Goal: Find contact information: Find contact information

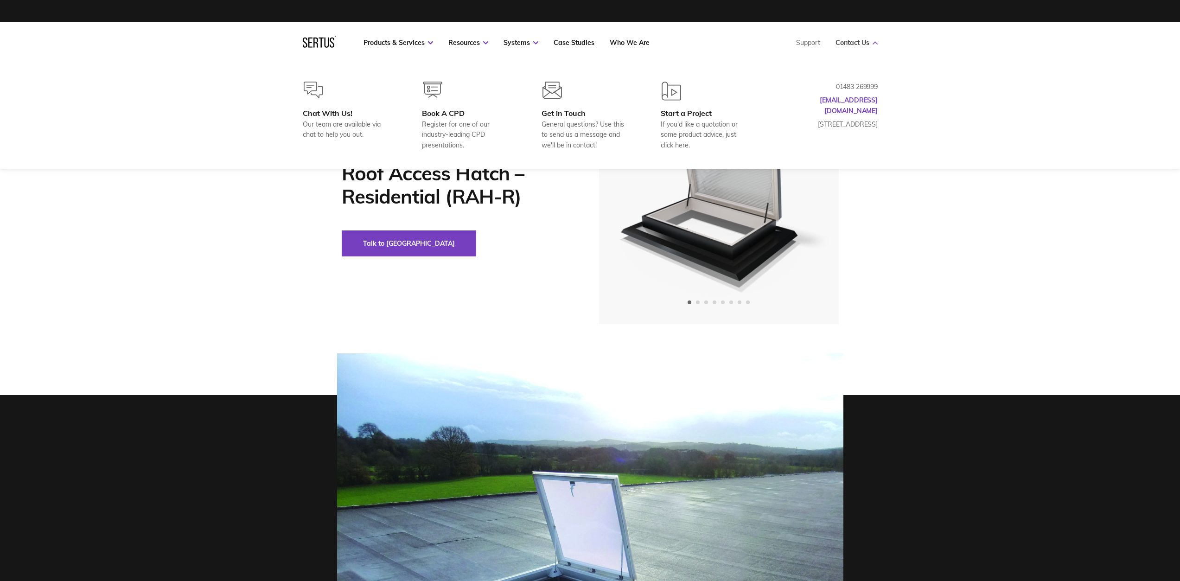
click at [862, 40] on link "Contact Us" at bounding box center [857, 42] width 42 height 8
click at [845, 45] on link "Contact Us" at bounding box center [857, 42] width 42 height 8
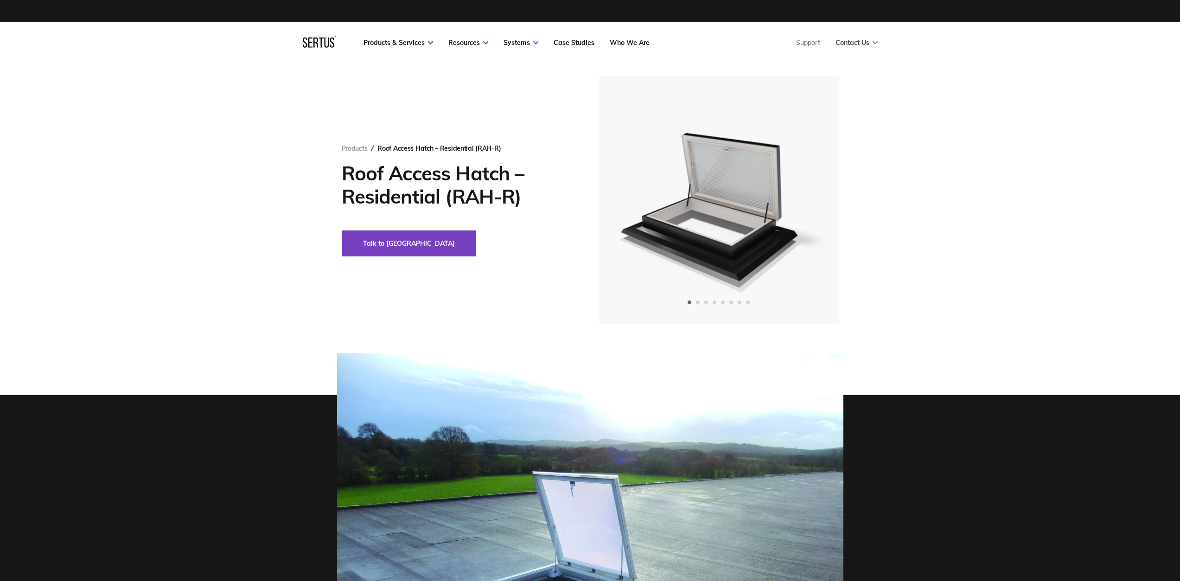
click at [846, 44] on link "Contact Us" at bounding box center [857, 42] width 42 height 8
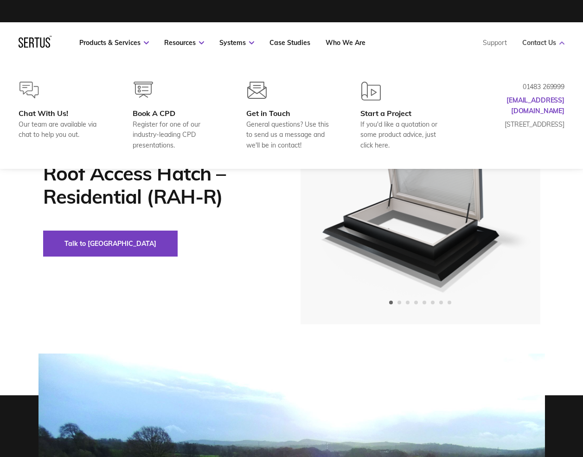
click at [561, 43] on icon at bounding box center [561, 42] width 5 height 3
click at [541, 40] on link "Contact Us" at bounding box center [543, 42] width 42 height 8
click at [533, 43] on link "Contact Us" at bounding box center [543, 42] width 42 height 8
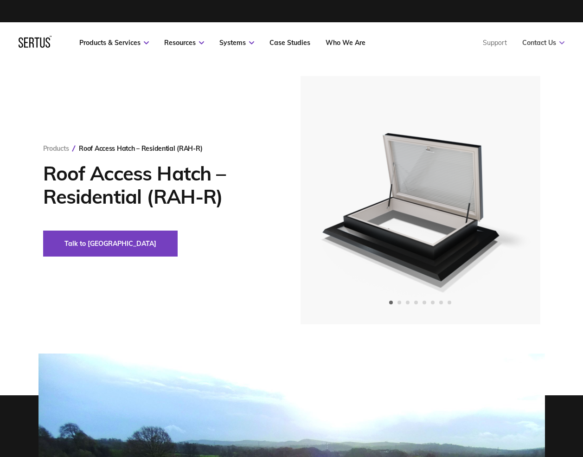
click at [533, 43] on link "Contact Us" at bounding box center [543, 42] width 42 height 8
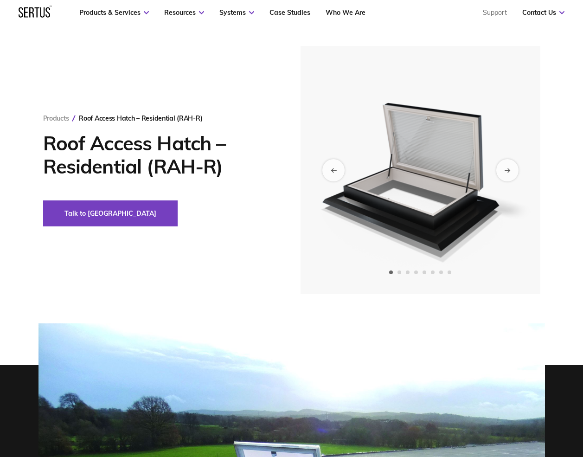
scroll to position [46, 0]
